Goal: Transaction & Acquisition: Subscribe to service/newsletter

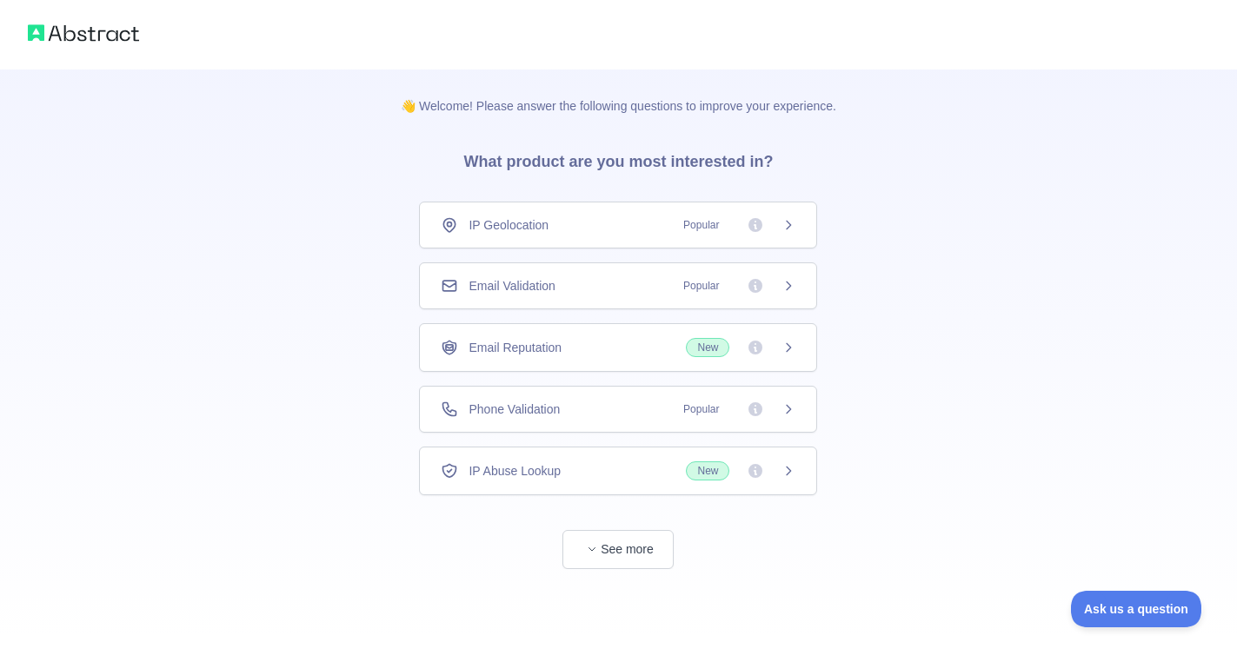
click at [641, 228] on div "IP Geolocation Popular" at bounding box center [618, 224] width 355 height 17
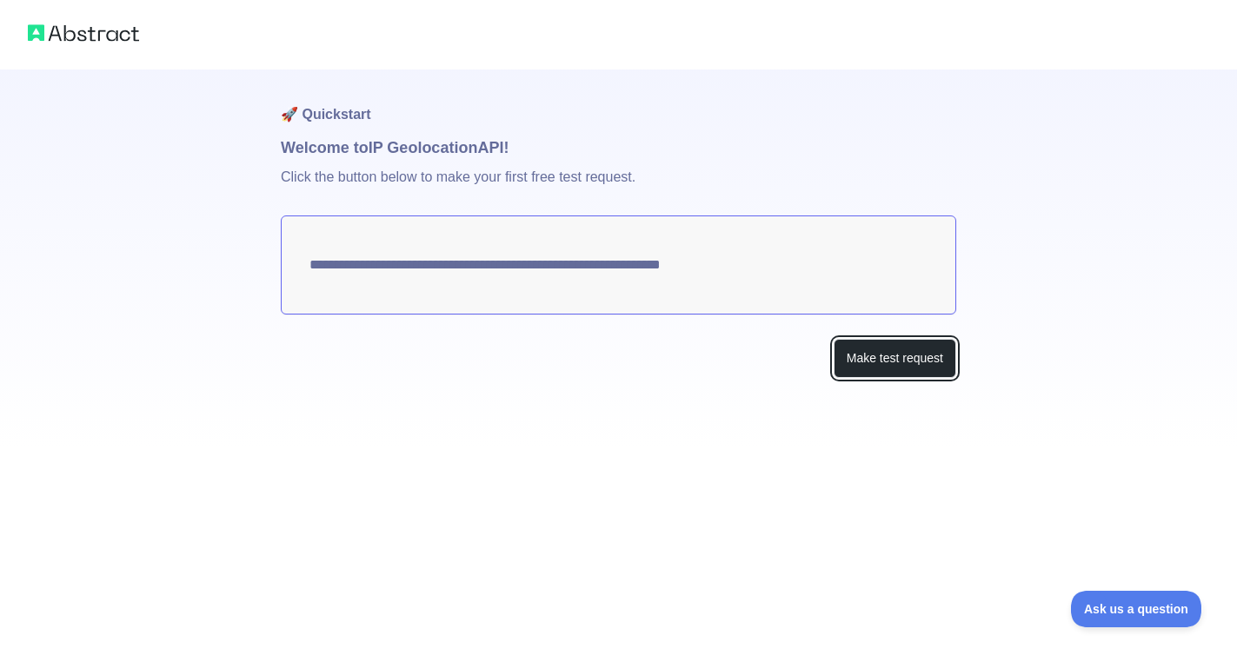
click at [891, 359] on button "Make test request" at bounding box center [894, 358] width 123 height 39
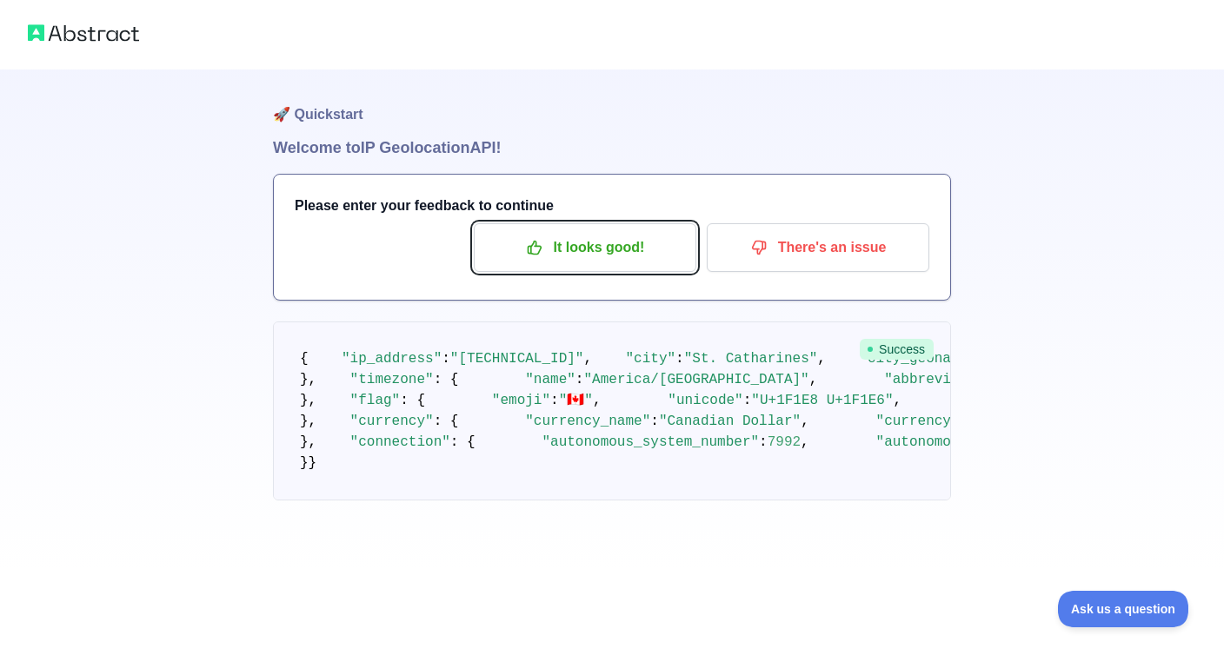
click at [613, 255] on p "It looks good!" at bounding box center [585, 248] width 196 height 30
